Goal: Use online tool/utility: Utilize a website feature to perform a specific function

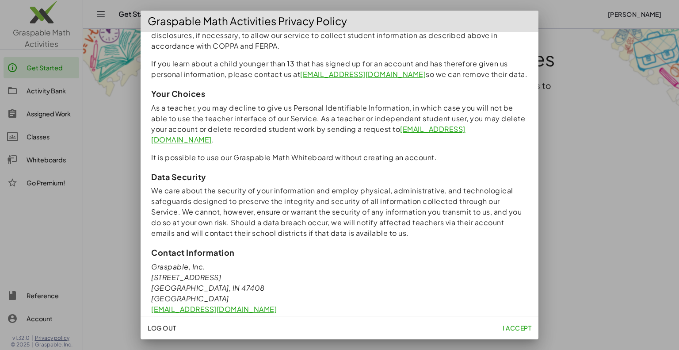
scroll to position [762, 0]
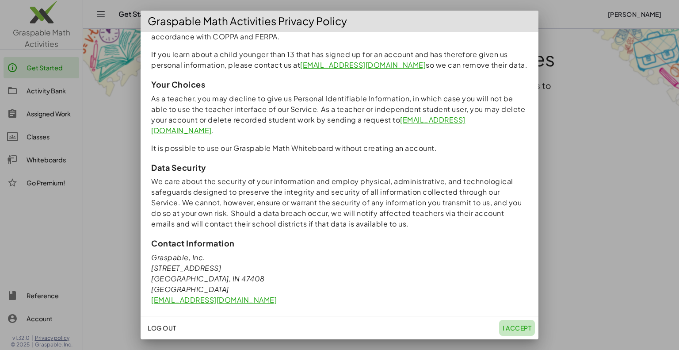
click at [507, 333] on button "I accept" at bounding box center [517, 327] width 36 height 16
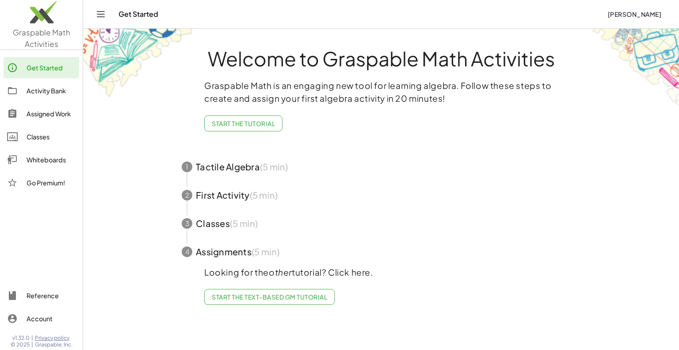
click at [28, 162] on div "Whiteboards" at bounding box center [51, 159] width 49 height 11
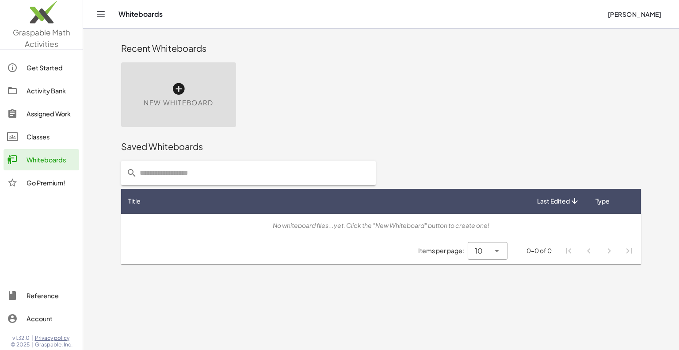
click at [177, 93] on icon at bounding box center [178, 89] width 14 height 14
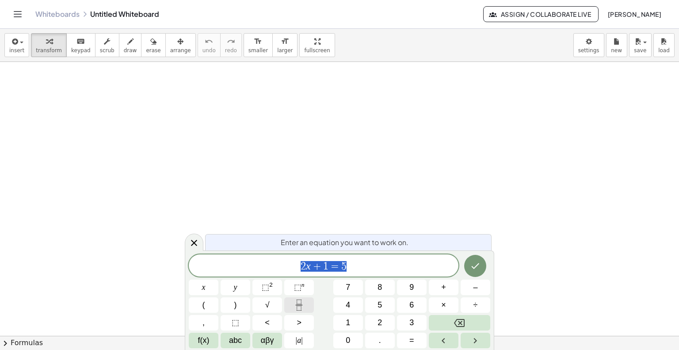
click at [295, 312] on button "Fraction" at bounding box center [299, 304] width 30 height 15
click at [295, 310] on button "Fraction" at bounding box center [299, 304] width 30 height 15
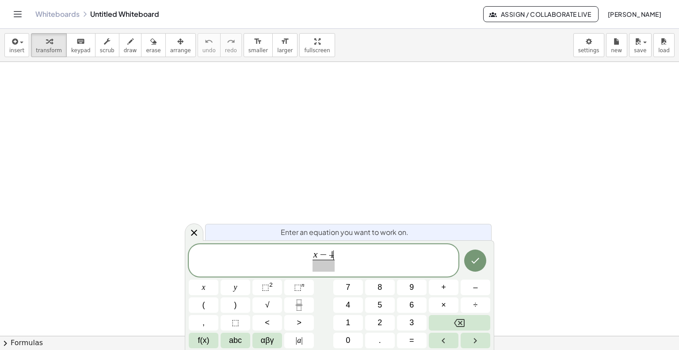
click at [319, 265] on span at bounding box center [323, 265] width 23 height 12
click at [338, 263] on span "x − 4 x ​ ​" at bounding box center [324, 260] width 270 height 23
click at [299, 298] on button "Fraction" at bounding box center [299, 304] width 30 height 15
click at [471, 261] on icon "Done" at bounding box center [475, 260] width 11 height 11
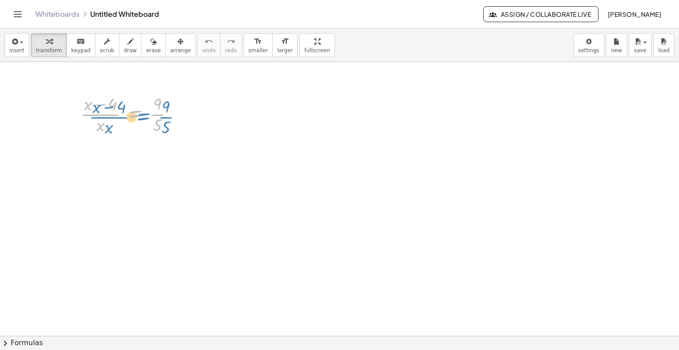
drag, startPoint x: 124, startPoint y: 109, endPoint x: 112, endPoint y: 102, distance: 14.5
click at [112, 102] on div at bounding box center [130, 113] width 109 height 44
click at [98, 103] on div at bounding box center [130, 113] width 109 height 44
drag, startPoint x: 108, startPoint y: 101, endPoint x: 164, endPoint y: 125, distance: 61.0
click at [164, 125] on div at bounding box center [130, 113] width 109 height 44
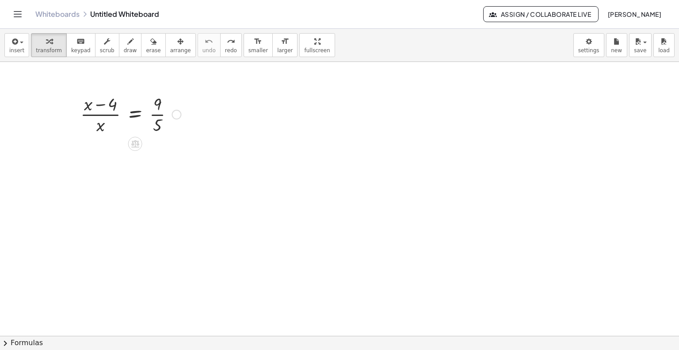
click at [160, 103] on div at bounding box center [130, 113] width 109 height 44
click at [138, 115] on div at bounding box center [130, 113] width 109 height 44
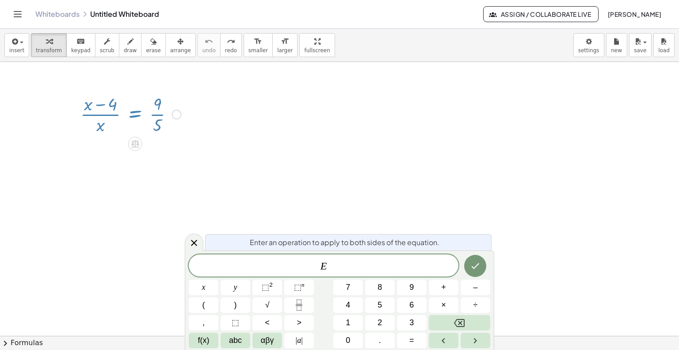
click at [160, 109] on div at bounding box center [130, 113] width 109 height 44
click at [246, 141] on div at bounding box center [339, 336] width 679 height 548
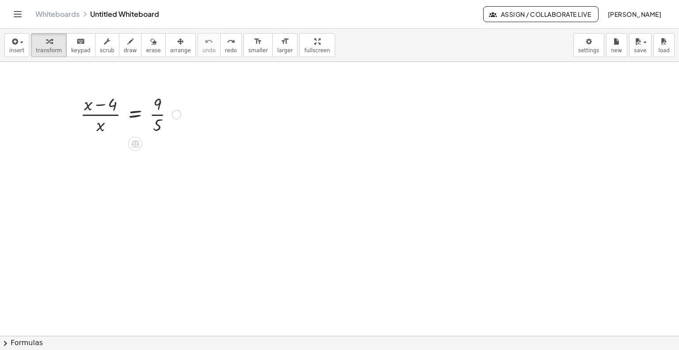
click at [97, 126] on div at bounding box center [130, 113] width 109 height 44
click at [104, 125] on div at bounding box center [130, 113] width 109 height 44
click at [135, 144] on icon at bounding box center [135, 144] width 8 height 8
click at [163, 139] on div "+ − × ÷" at bounding box center [139, 142] width 78 height 16
drag, startPoint x: 88, startPoint y: 102, endPoint x: 97, endPoint y: 106, distance: 9.5
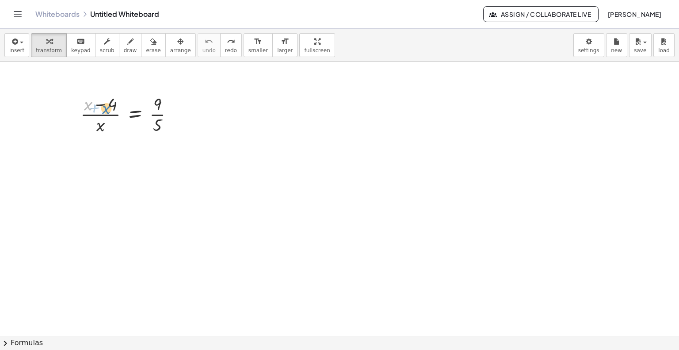
click at [97, 106] on div at bounding box center [130, 113] width 109 height 44
click at [97, 104] on div at bounding box center [130, 113] width 109 height 44
drag, startPoint x: 159, startPoint y: 123, endPoint x: 84, endPoint y: 99, distance: 78.3
click at [84, 99] on div at bounding box center [130, 113] width 109 height 44
click at [77, 158] on div at bounding box center [131, 158] width 144 height 44
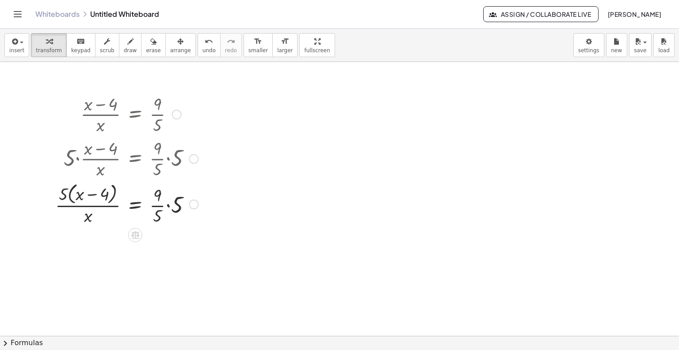
click at [171, 206] on div at bounding box center [127, 203] width 152 height 47
click at [163, 213] on div at bounding box center [127, 203] width 152 height 47
click at [170, 194] on div at bounding box center [127, 203] width 152 height 47
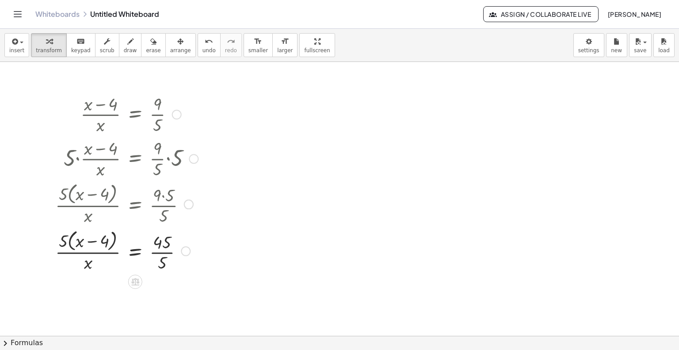
click at [164, 250] on div at bounding box center [127, 250] width 152 height 47
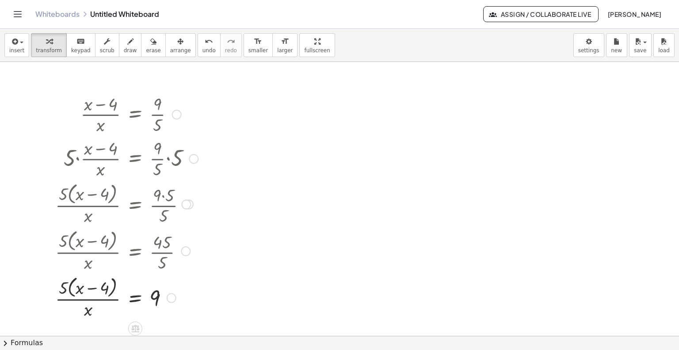
click at [61, 284] on div at bounding box center [127, 297] width 152 height 47
click at [65, 287] on div at bounding box center [127, 297] width 152 height 47
click at [80, 287] on div at bounding box center [127, 297] width 152 height 47
click at [64, 286] on div at bounding box center [127, 297] width 152 height 47
click at [65, 286] on div at bounding box center [127, 297] width 152 height 47
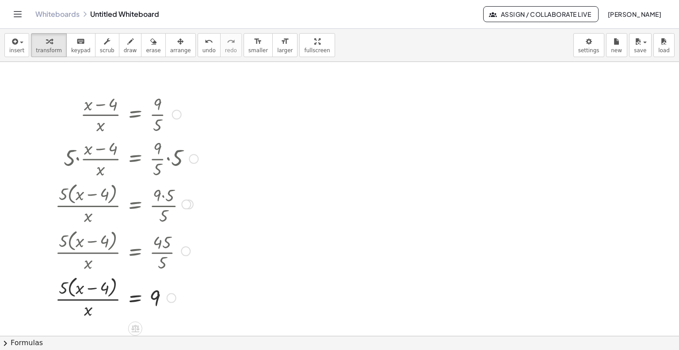
click at [65, 286] on div at bounding box center [127, 297] width 152 height 47
click at [69, 287] on div at bounding box center [127, 297] width 152 height 47
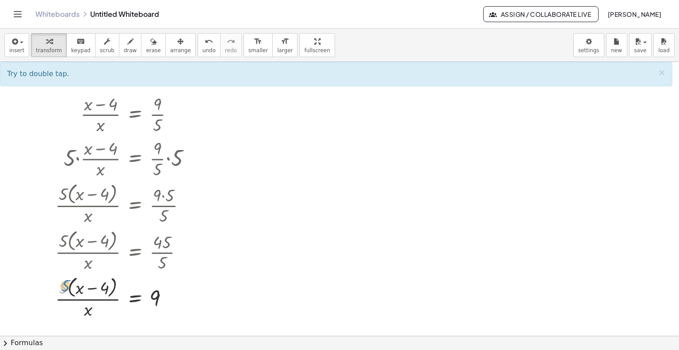
drag, startPoint x: 66, startPoint y: 283, endPoint x: 73, endPoint y: 278, distance: 8.3
click at [73, 278] on div at bounding box center [127, 297] width 152 height 47
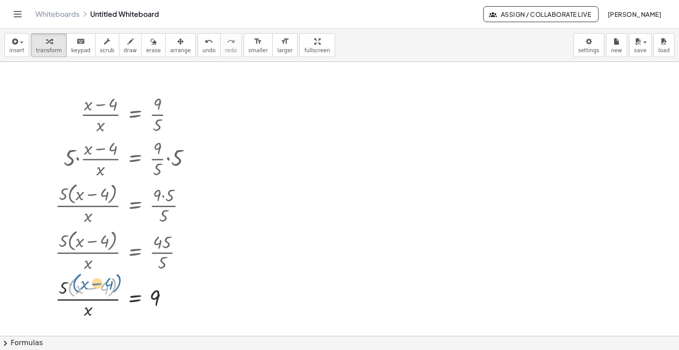
click at [70, 279] on div at bounding box center [127, 297] width 152 height 47
drag, startPoint x: 60, startPoint y: 286, endPoint x: 77, endPoint y: 288, distance: 17.3
click at [77, 288] on div at bounding box center [127, 297] width 152 height 47
click at [105, 286] on div at bounding box center [127, 296] width 152 height 44
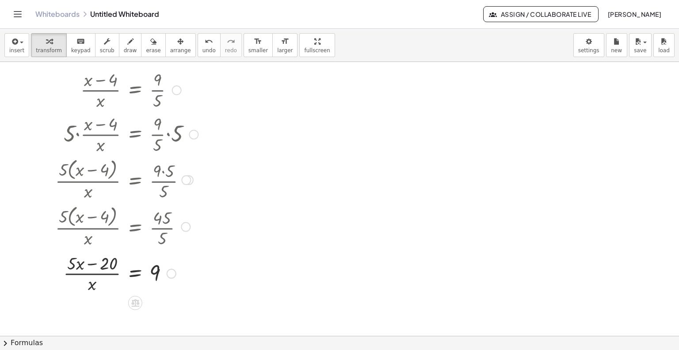
scroll to position [46, 0]
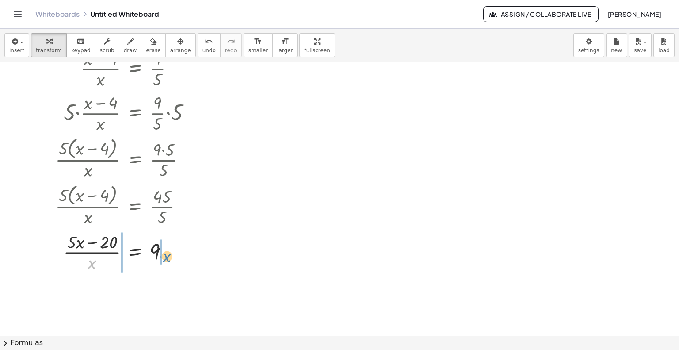
drag, startPoint x: 91, startPoint y: 263, endPoint x: 166, endPoint y: 257, distance: 75.4
click at [166, 257] on div at bounding box center [127, 251] width 152 height 44
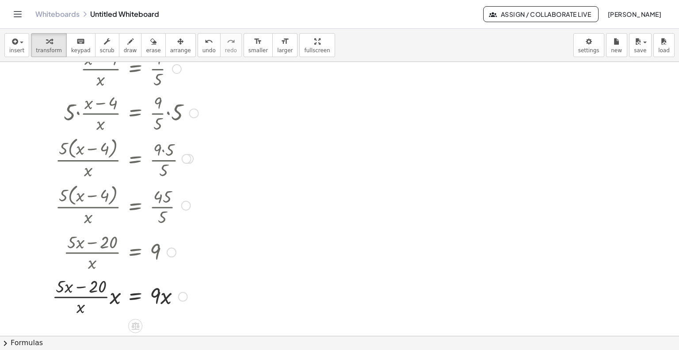
click at [113, 298] on div at bounding box center [125, 295] width 155 height 44
click at [114, 288] on div at bounding box center [118, 295] width 168 height 47
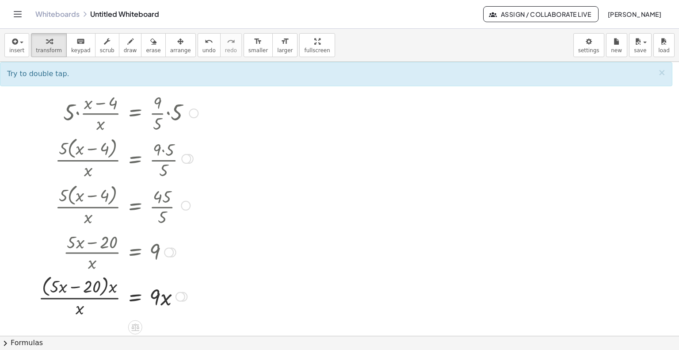
click at [86, 308] on div at bounding box center [118, 295] width 168 height 47
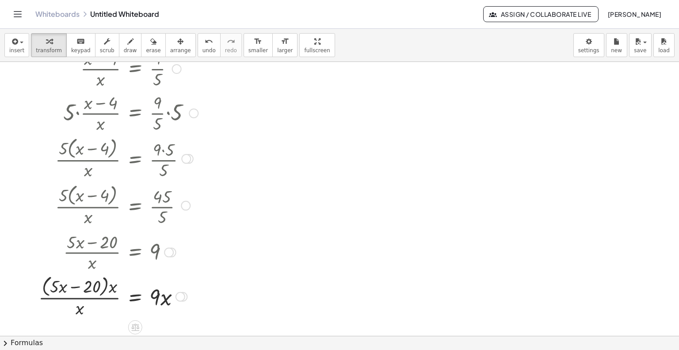
click at [105, 297] on div at bounding box center [118, 295] width 168 height 47
click at [112, 287] on div at bounding box center [118, 295] width 168 height 47
click at [108, 287] on div at bounding box center [122, 295] width 161 height 44
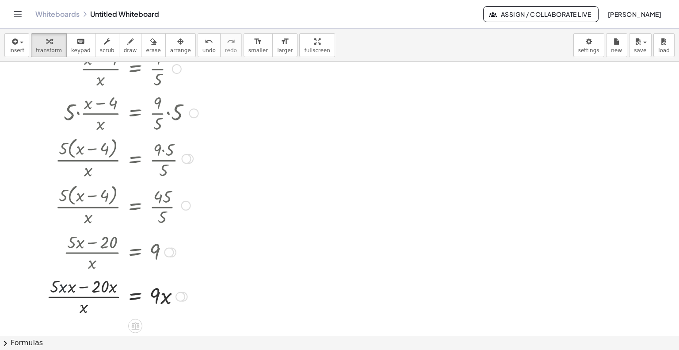
click at [65, 286] on div at bounding box center [122, 295] width 161 height 44
click at [72, 288] on div at bounding box center [122, 295] width 161 height 44
click at [72, 288] on div at bounding box center [124, 295] width 158 height 44
click at [84, 309] on div at bounding box center [124, 295] width 158 height 44
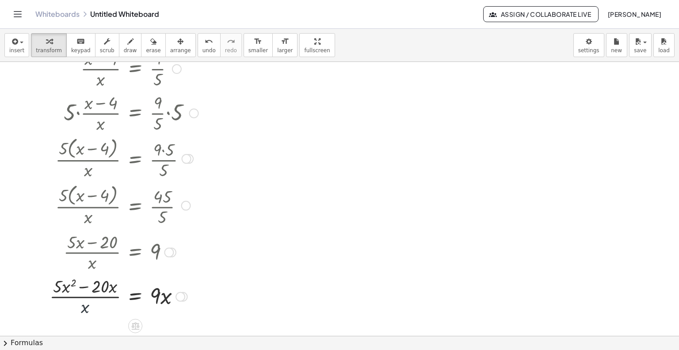
click at [84, 309] on div at bounding box center [124, 295] width 158 height 44
click at [83, 286] on div at bounding box center [124, 295] width 158 height 44
click at [84, 297] on div at bounding box center [124, 295] width 158 height 44
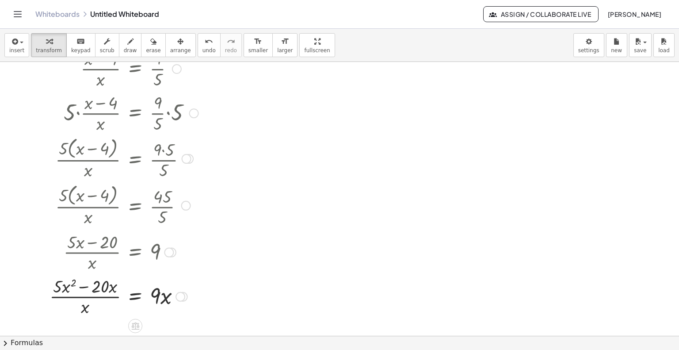
click at [63, 284] on div at bounding box center [124, 295] width 158 height 44
click at [86, 308] on div at bounding box center [124, 295] width 158 height 44
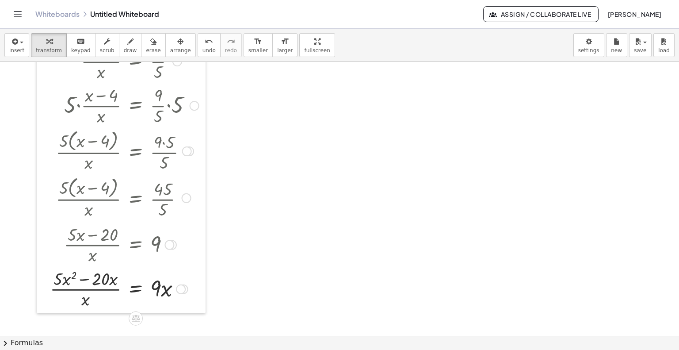
drag, startPoint x: 42, startPoint y: 272, endPoint x: 43, endPoint y: 264, distance: 7.5
click at [43, 264] on div at bounding box center [43, 174] width 13 height 276
